Goal: Book appointment/travel/reservation

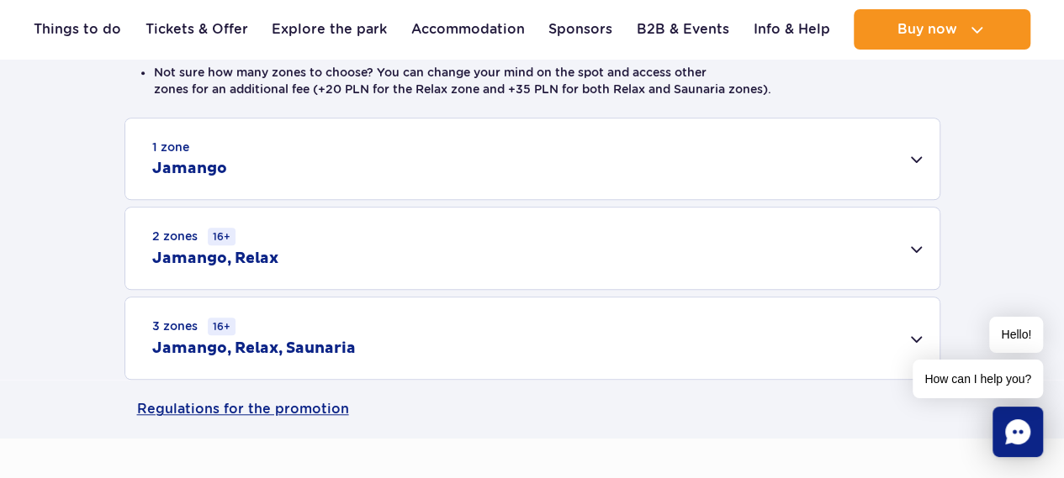
click at [744, 329] on div "3 zones 16+ Jamango, Relax, Saunaria" at bounding box center [532, 339] width 814 height 82
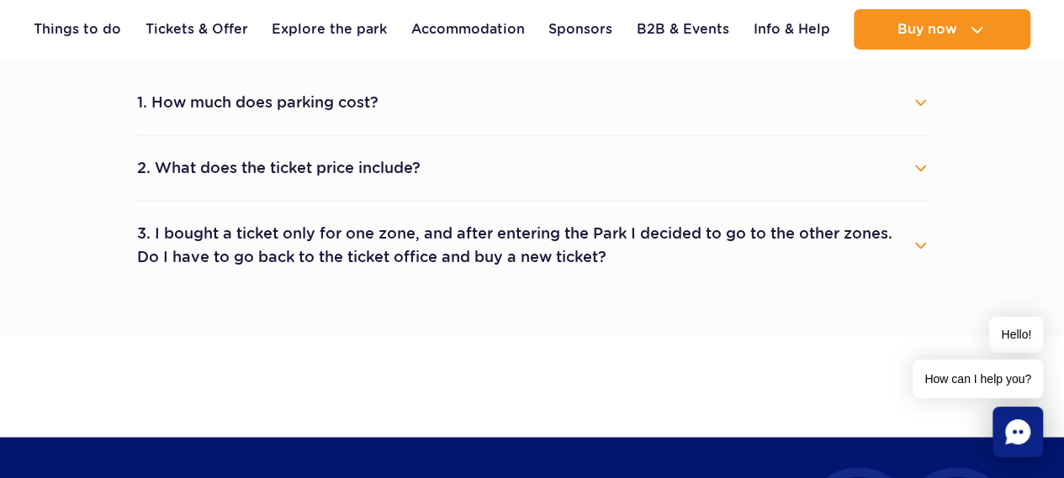
scroll to position [1177, 0]
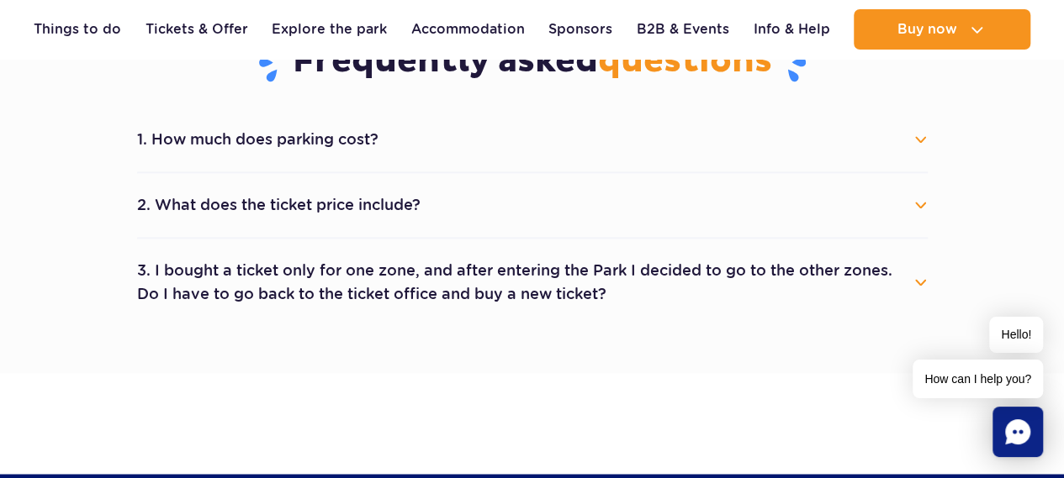
click at [454, 211] on button "2. What does the ticket price include?" at bounding box center [532, 205] width 790 height 37
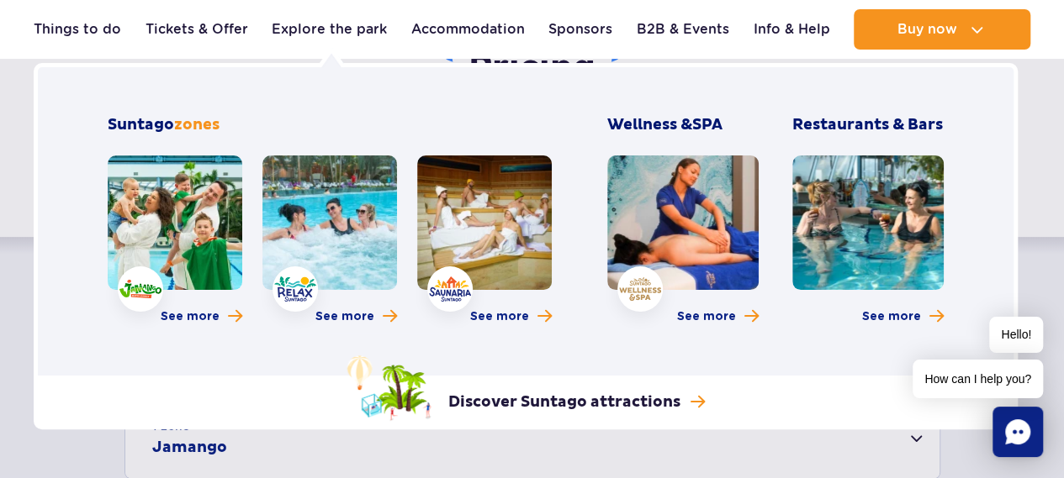
scroll to position [252, 0]
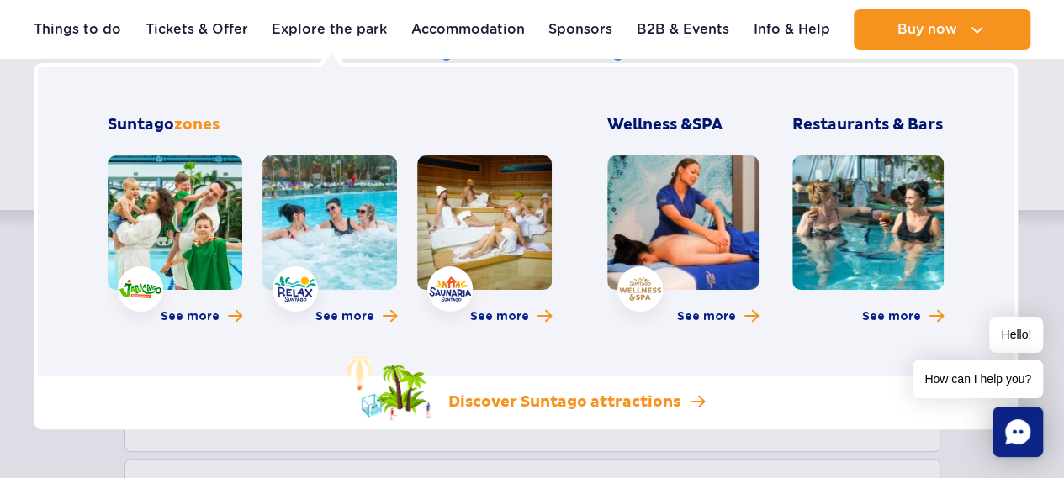
click at [463, 396] on p "Discover Suntago attractions" at bounding box center [564, 403] width 232 height 20
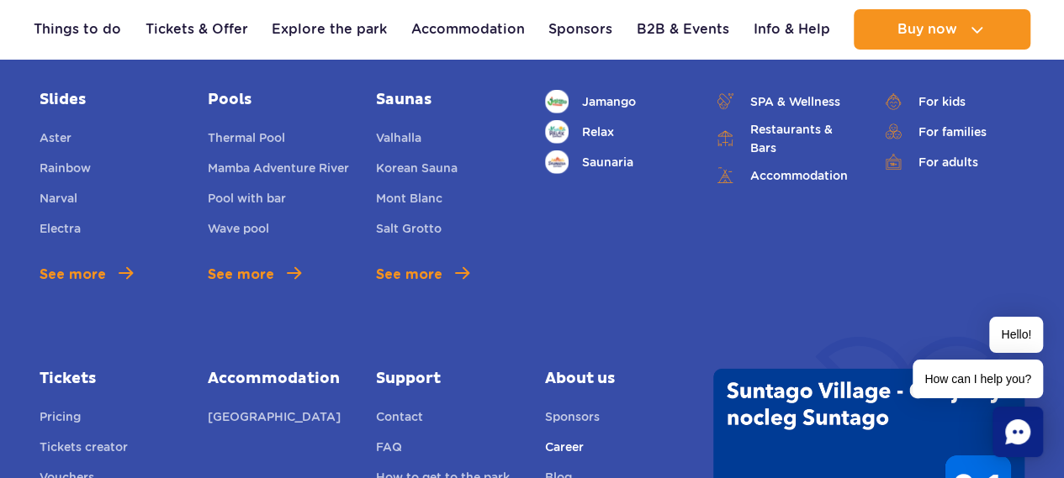
scroll to position [2438, 0]
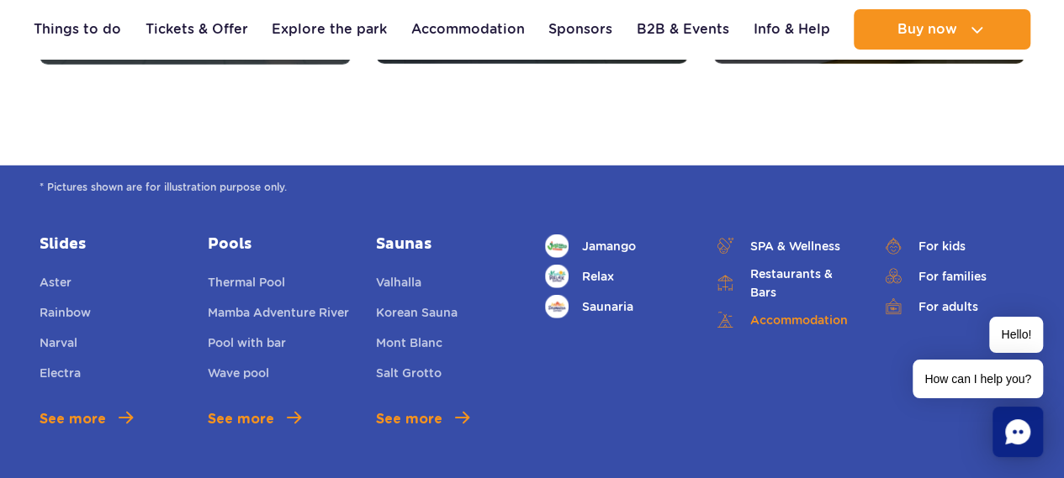
click at [845, 315] on link "Accommodation" at bounding box center [784, 321] width 143 height 24
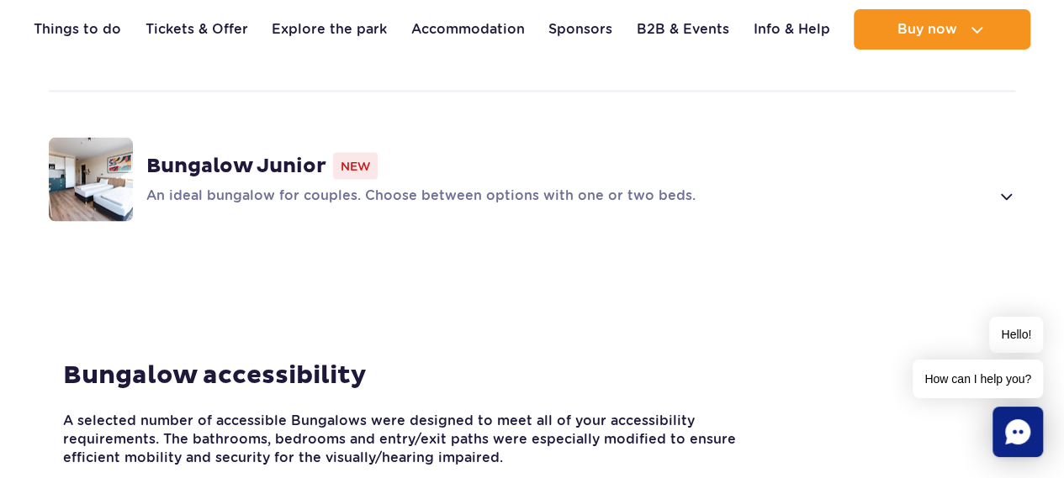
scroll to position [1598, 0]
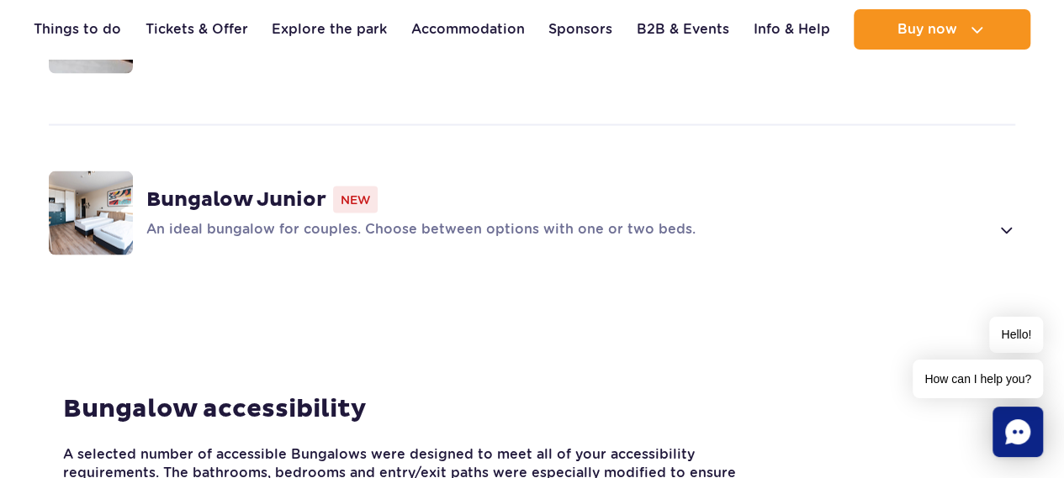
click at [515, 224] on div "Bungalow Junior New An ideal bungalow for couples. Choose between options with …" at bounding box center [532, 213] width 1060 height 178
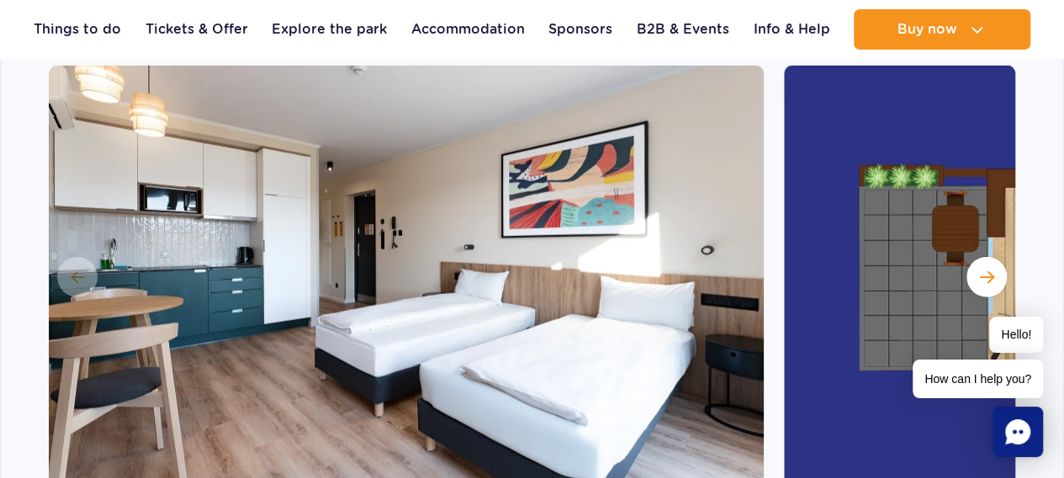
scroll to position [1954, 0]
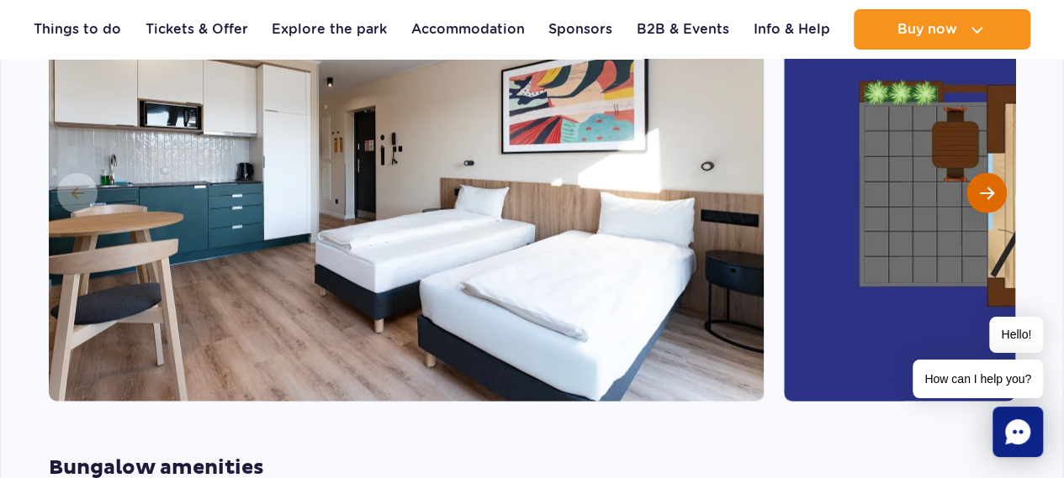
click at [989, 186] on span "Next slide" at bounding box center [987, 193] width 14 height 15
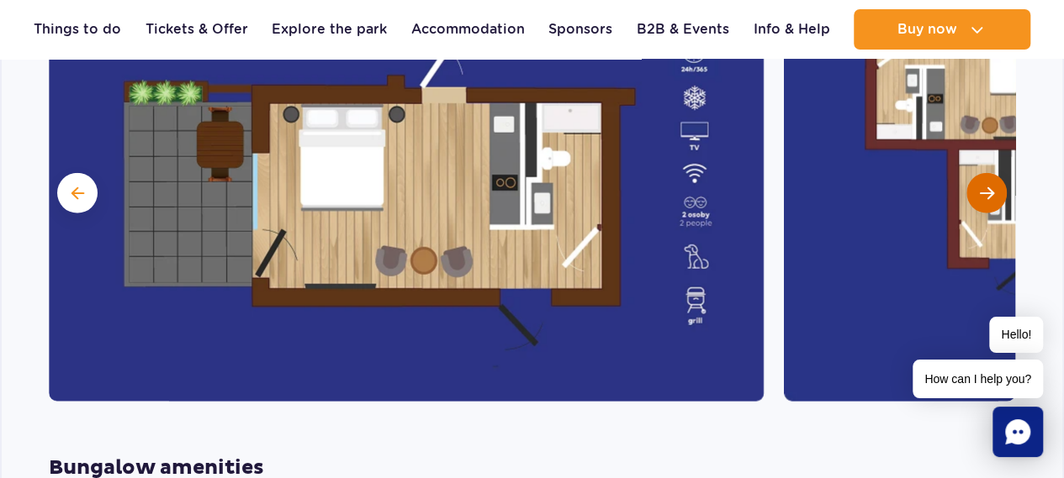
click at [980, 186] on span "Next slide" at bounding box center [987, 193] width 14 height 15
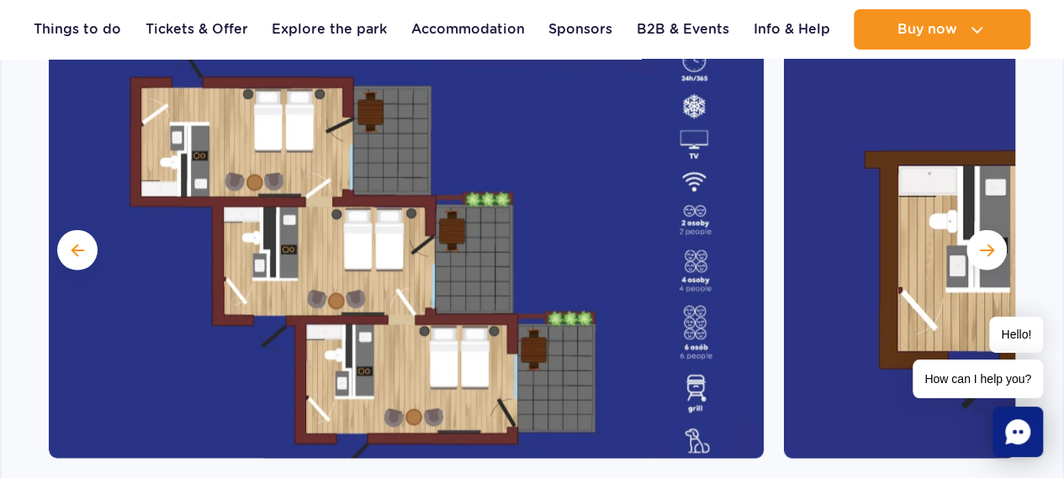
scroll to position [1870, 0]
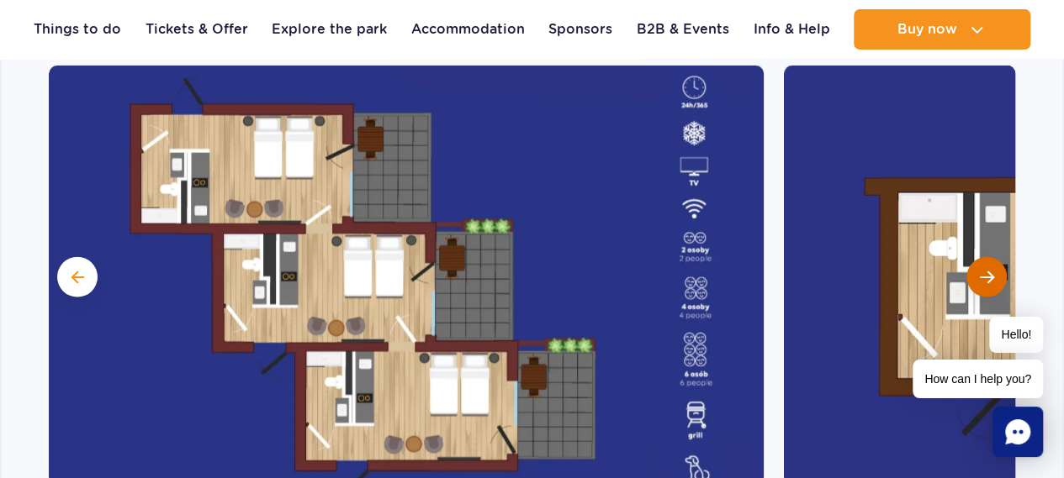
click at [990, 270] on span "Next slide" at bounding box center [987, 277] width 14 height 15
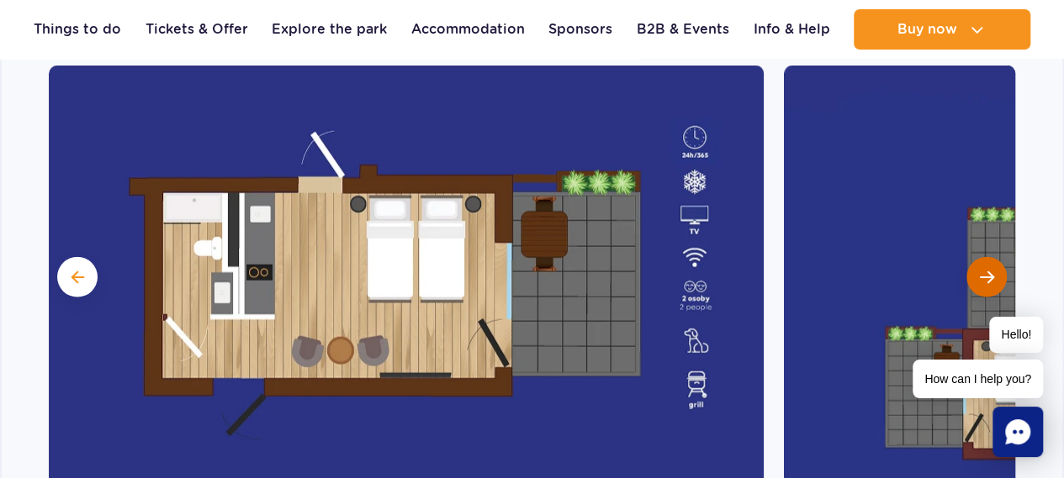
click at [987, 263] on button "Next slide" at bounding box center [986, 277] width 40 height 40
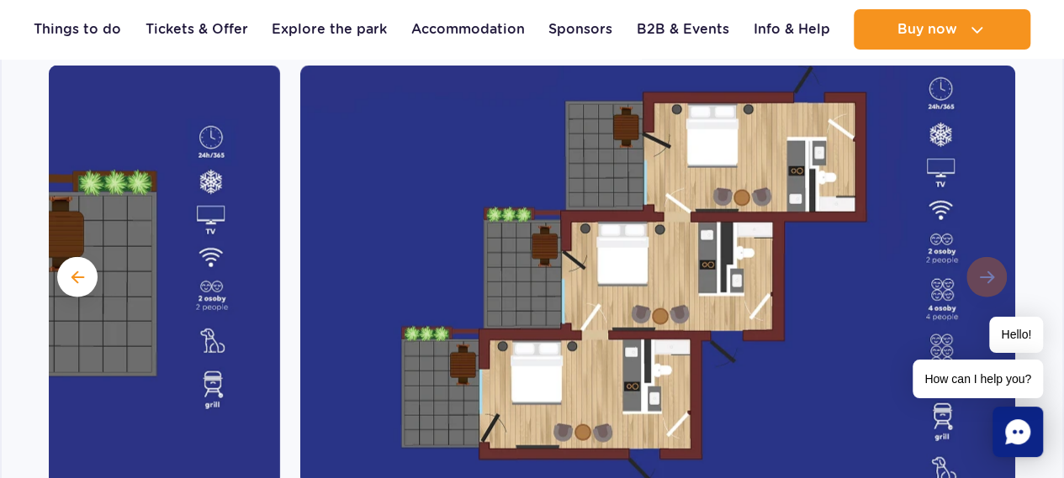
click at [987, 263] on img at bounding box center [657, 276] width 715 height 420
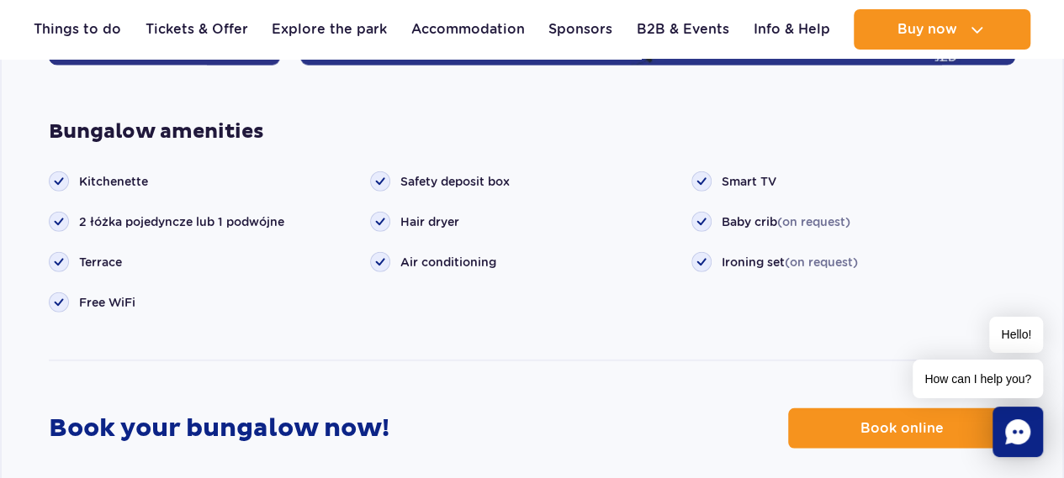
scroll to position [2445, 0]
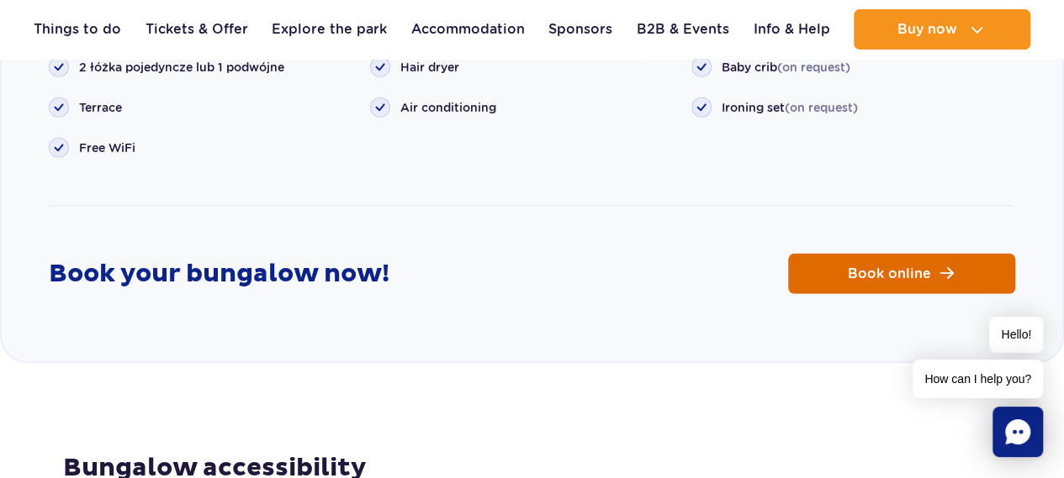
click at [934, 261] on link "Book online" at bounding box center [901, 274] width 227 height 40
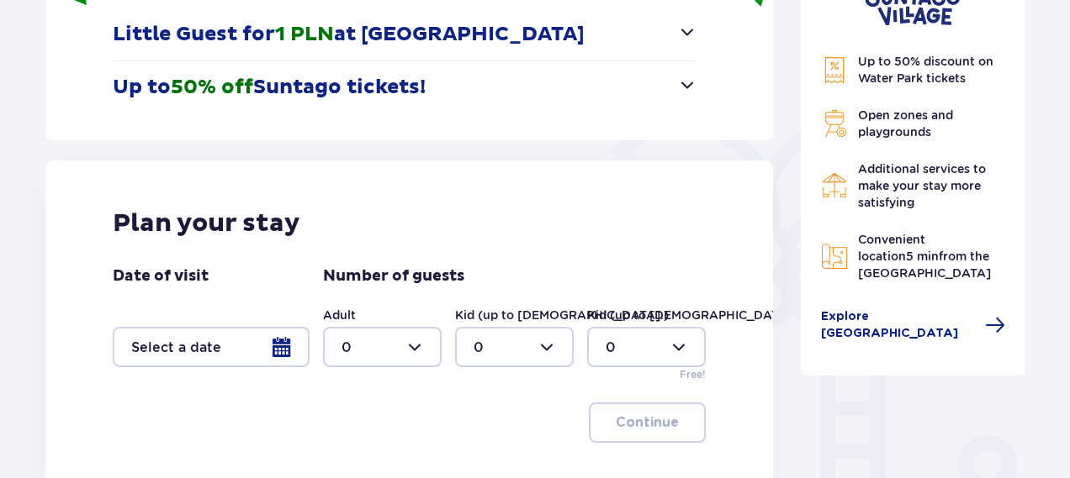
scroll to position [336, 0]
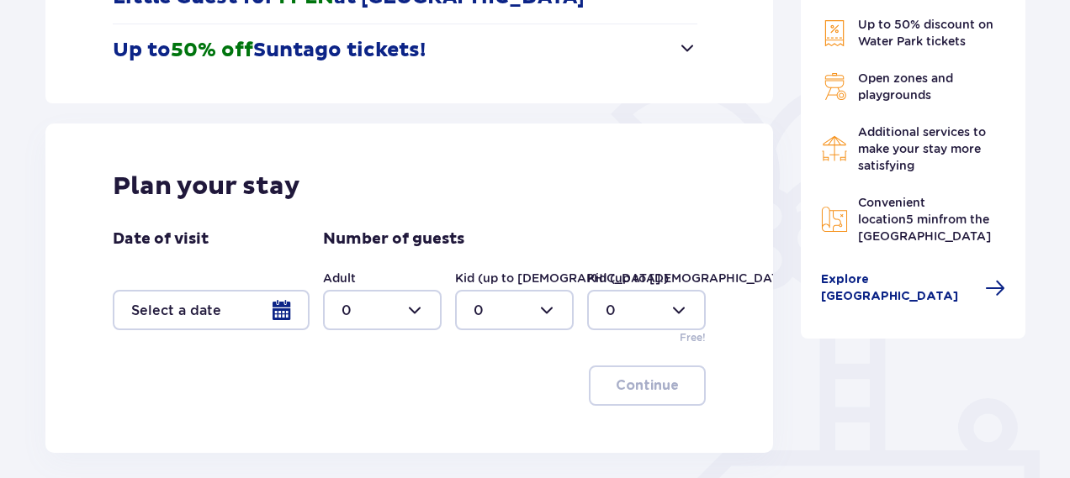
click at [375, 302] on div at bounding box center [382, 310] width 119 height 40
click at [377, 199] on span "2" at bounding box center [382, 215] width 115 height 35
type input "2"
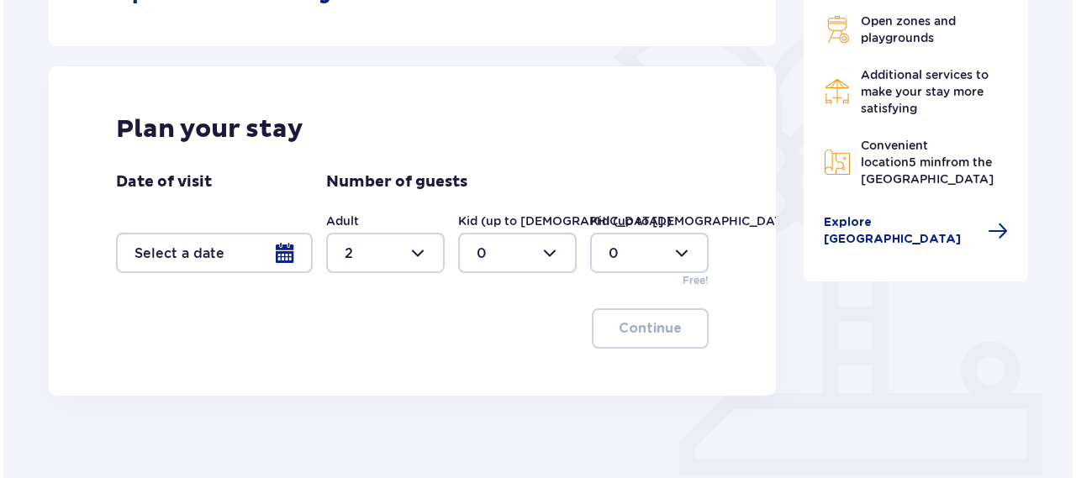
scroll to position [420, 0]
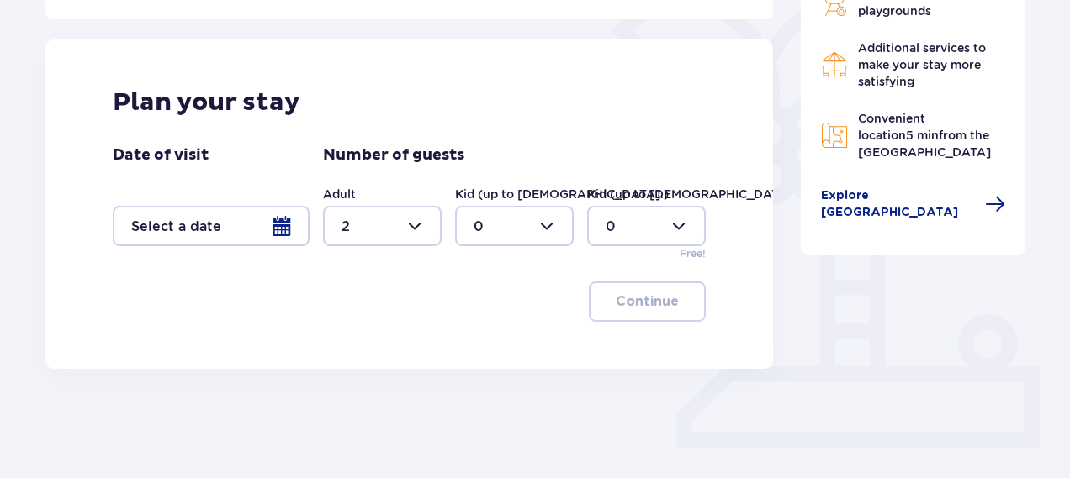
click at [302, 221] on div at bounding box center [211, 226] width 197 height 40
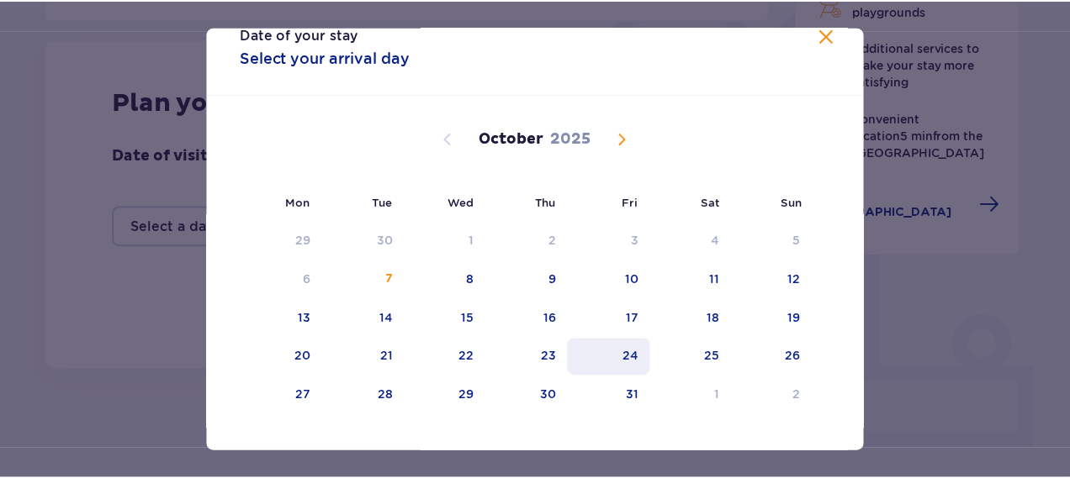
scroll to position [53, 0]
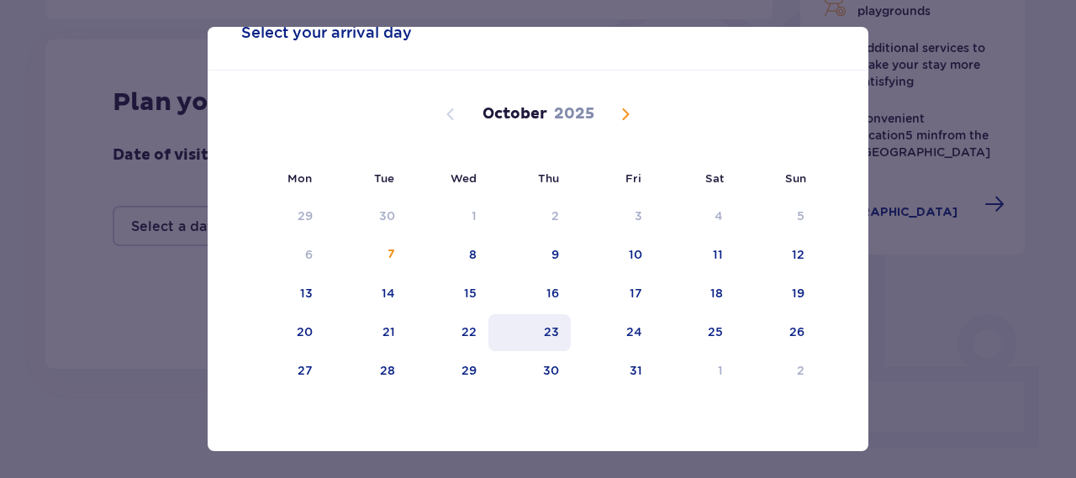
click at [562, 329] on div "23" at bounding box center [530, 332] width 83 height 37
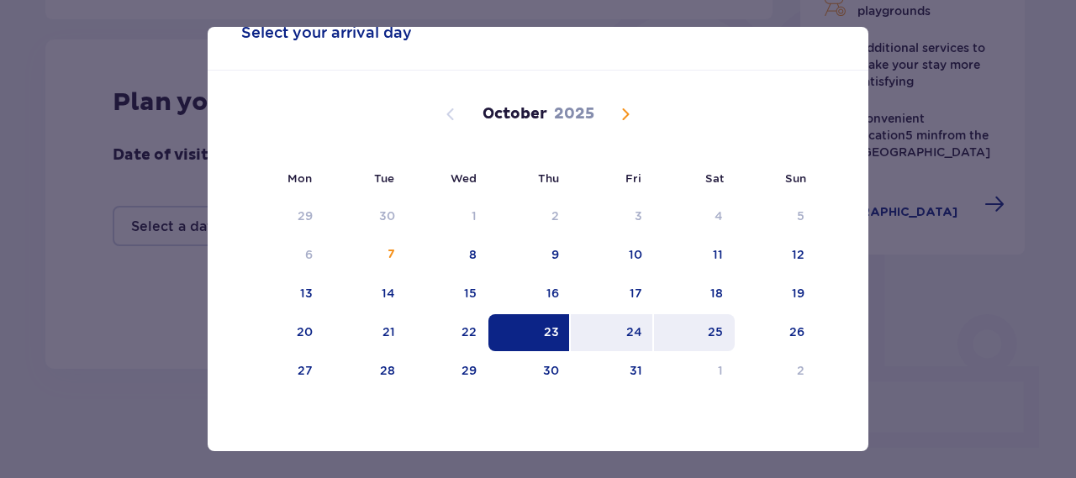
click at [716, 332] on div "25" at bounding box center [715, 332] width 15 height 17
type input "23.10.25 - 25.10.25"
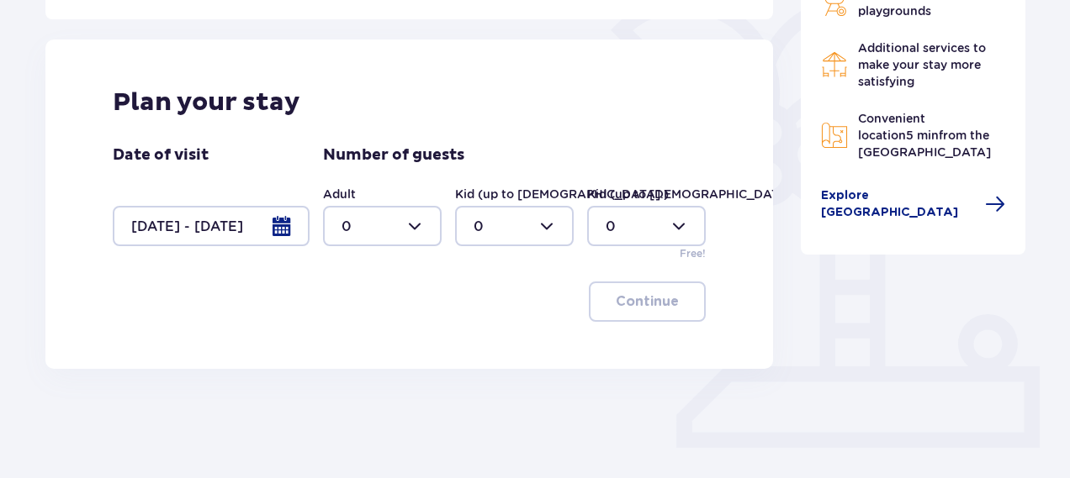
click at [377, 210] on div at bounding box center [382, 226] width 119 height 40
click at [392, 342] on div "2" at bounding box center [382, 347] width 82 height 18
type input "2"
click at [618, 302] on p "Continue" at bounding box center [646, 302] width 63 height 18
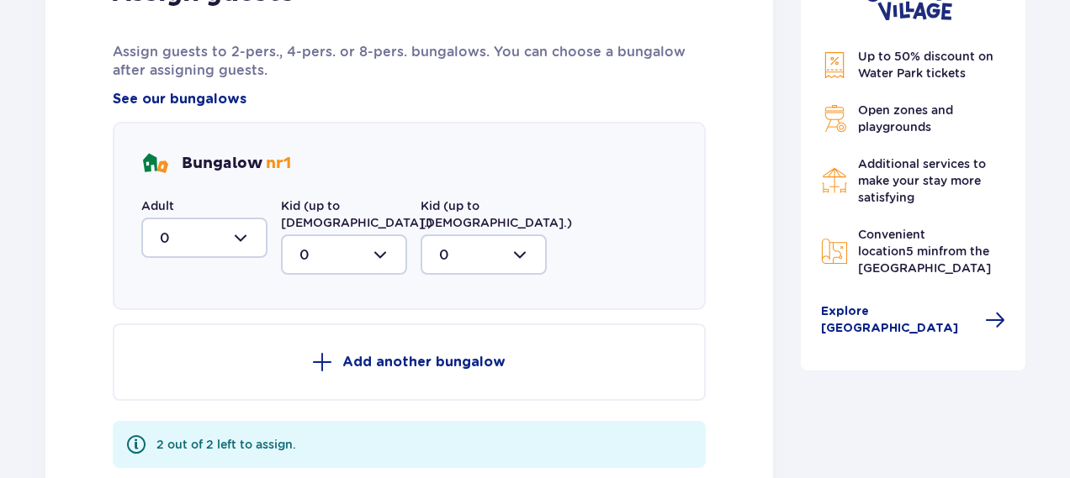
scroll to position [873, 0]
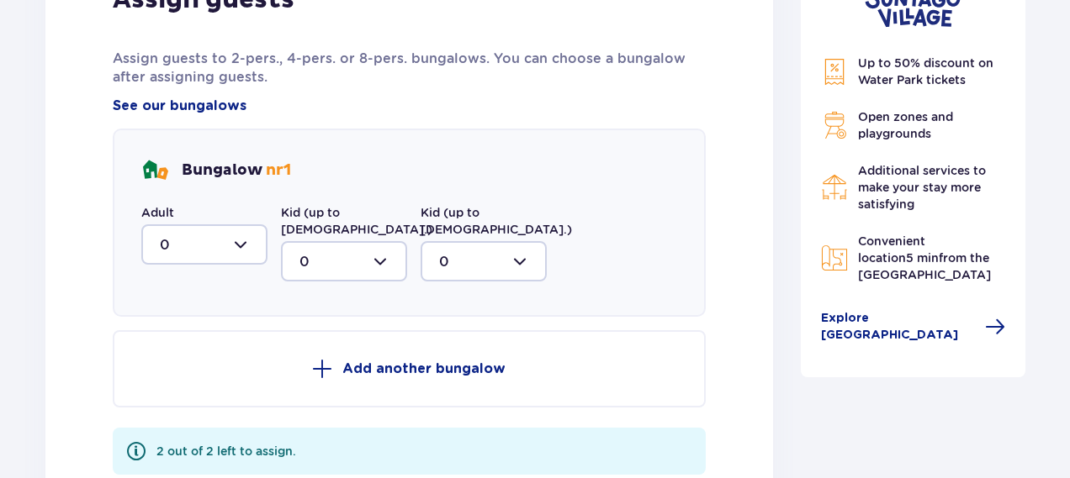
click at [183, 248] on div at bounding box center [204, 244] width 126 height 40
click at [191, 367] on div "2" at bounding box center [204, 366] width 89 height 18
type input "2"
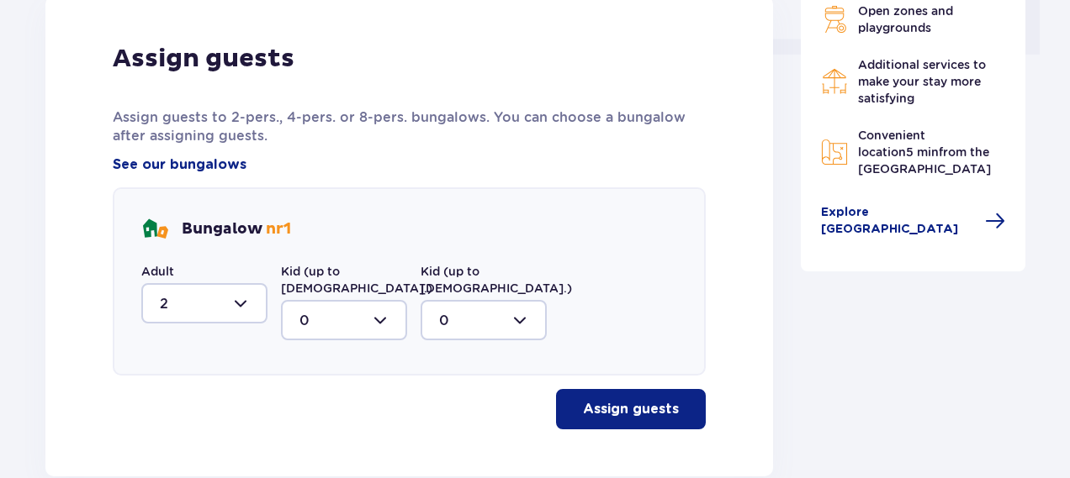
scroll to position [789, 0]
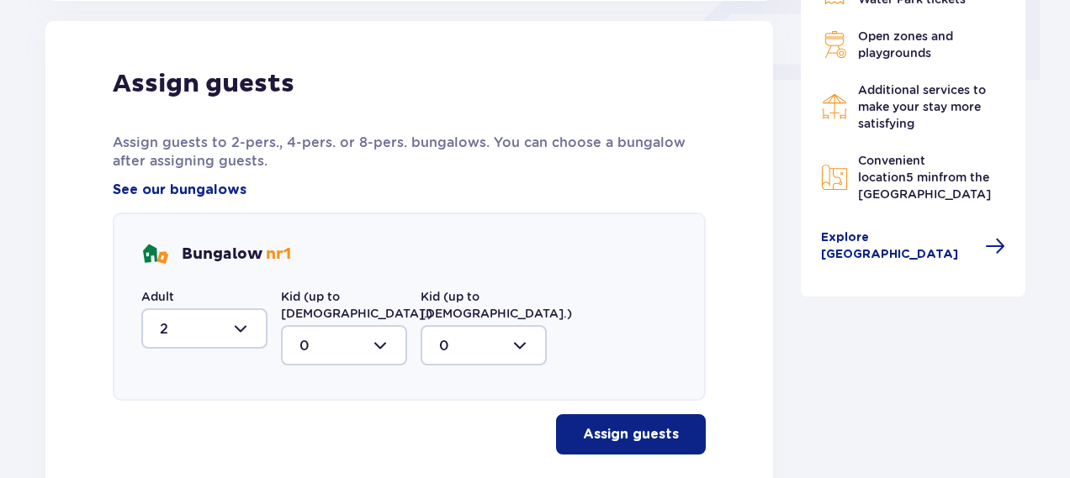
click at [593, 425] on p "Assign guests" at bounding box center [631, 434] width 96 height 18
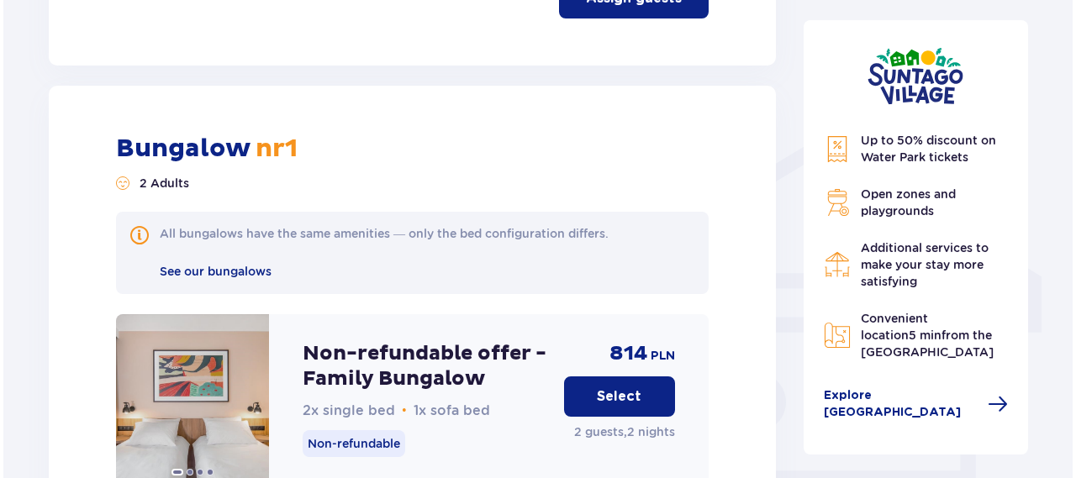
scroll to position [1329, 0]
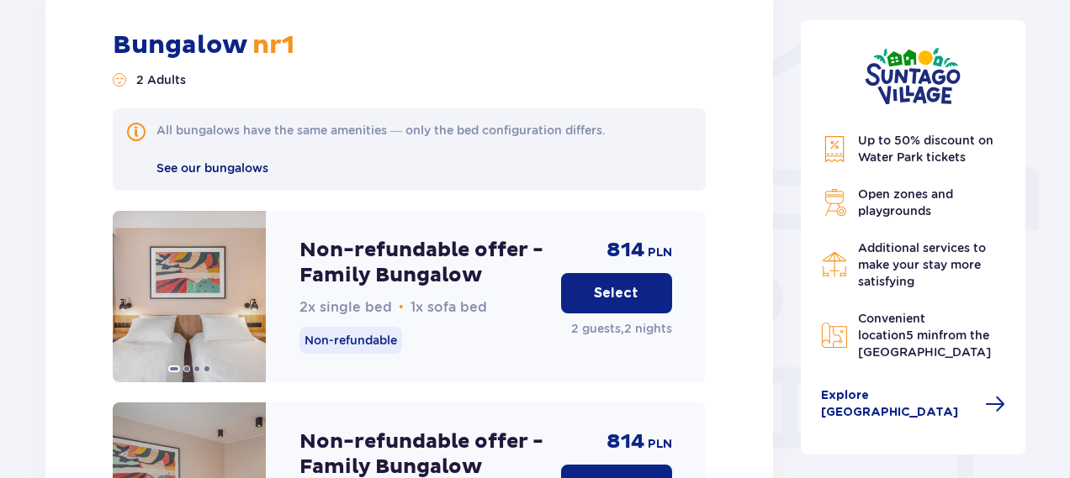
click at [239, 161] on span "See our bungalows" at bounding box center [212, 167] width 112 height 13
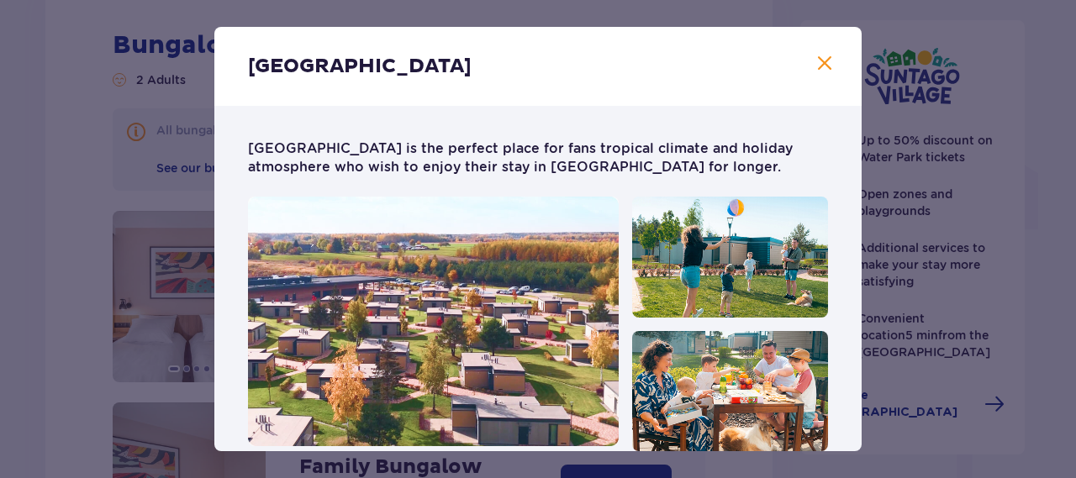
click at [821, 63] on span "Close" at bounding box center [825, 64] width 20 height 20
